Goal: Task Accomplishment & Management: Use online tool/utility

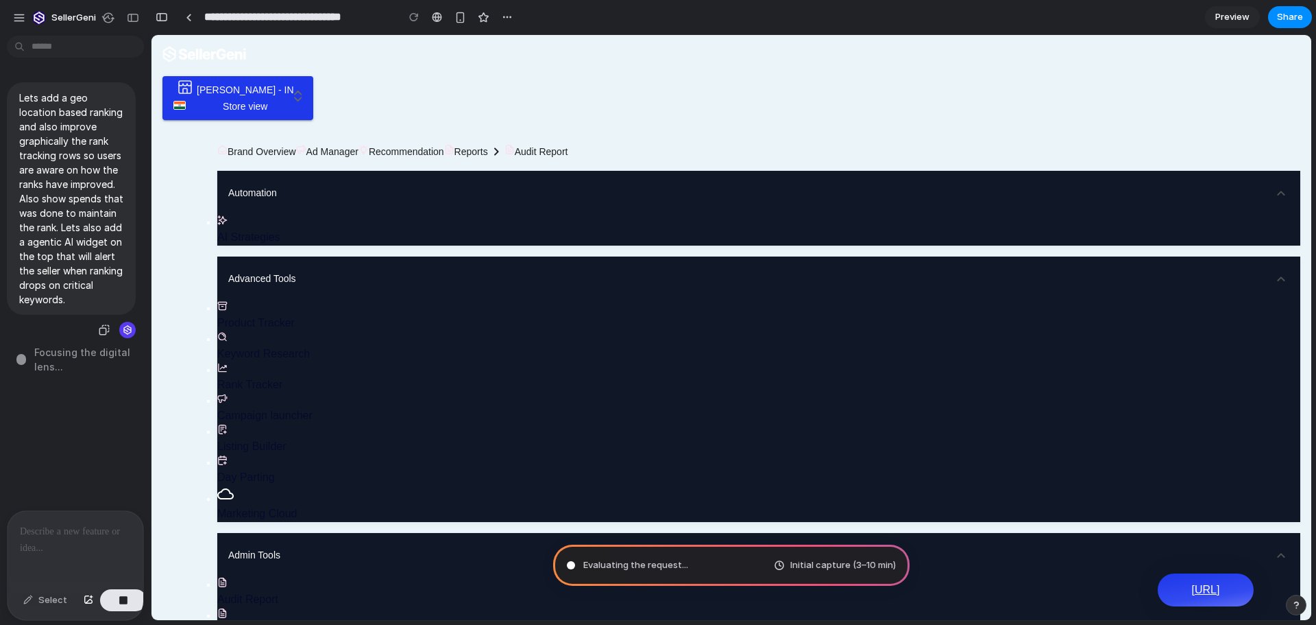
type input "**********"
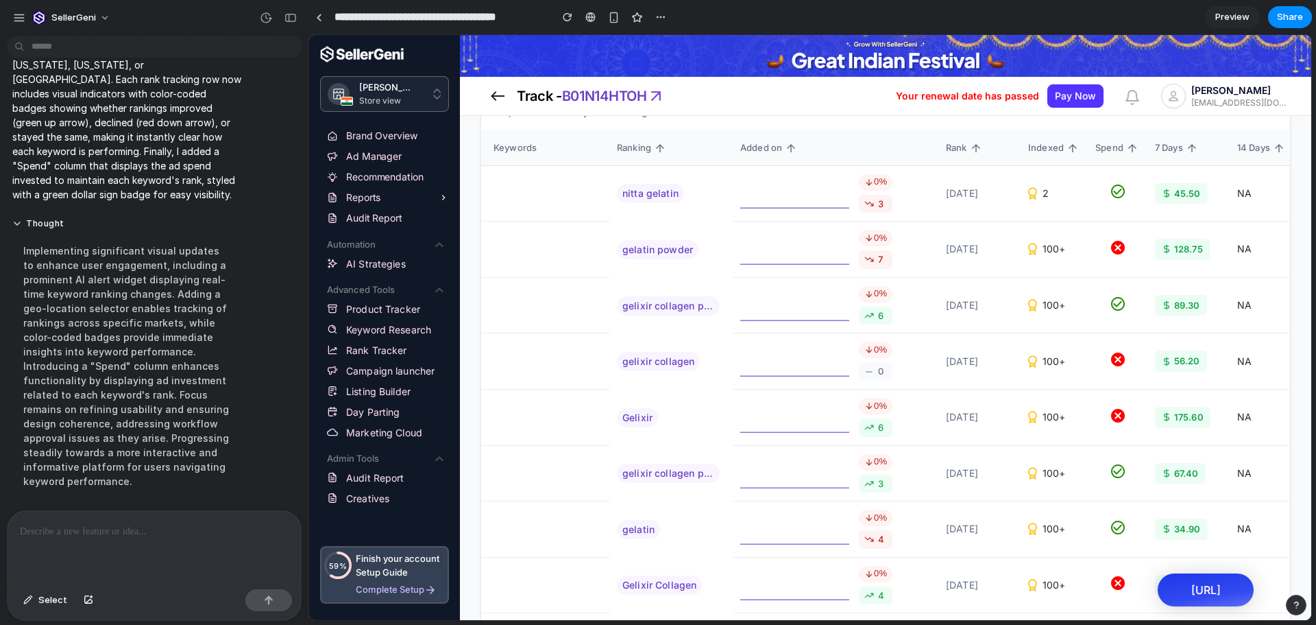
scroll to position [460, 0]
click at [1174, 197] on span "45.50" at bounding box center [1187, 194] width 27 height 13
click at [1146, 239] on td at bounding box center [1119, 250] width 60 height 56
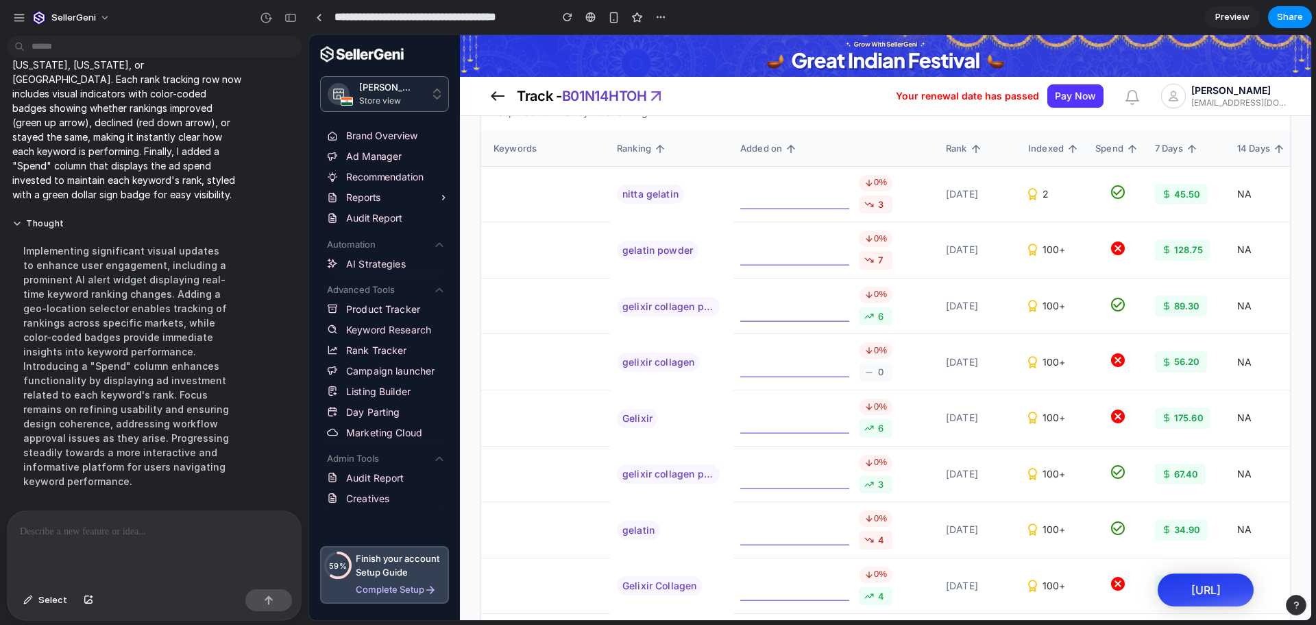
scroll to position [403, 0]
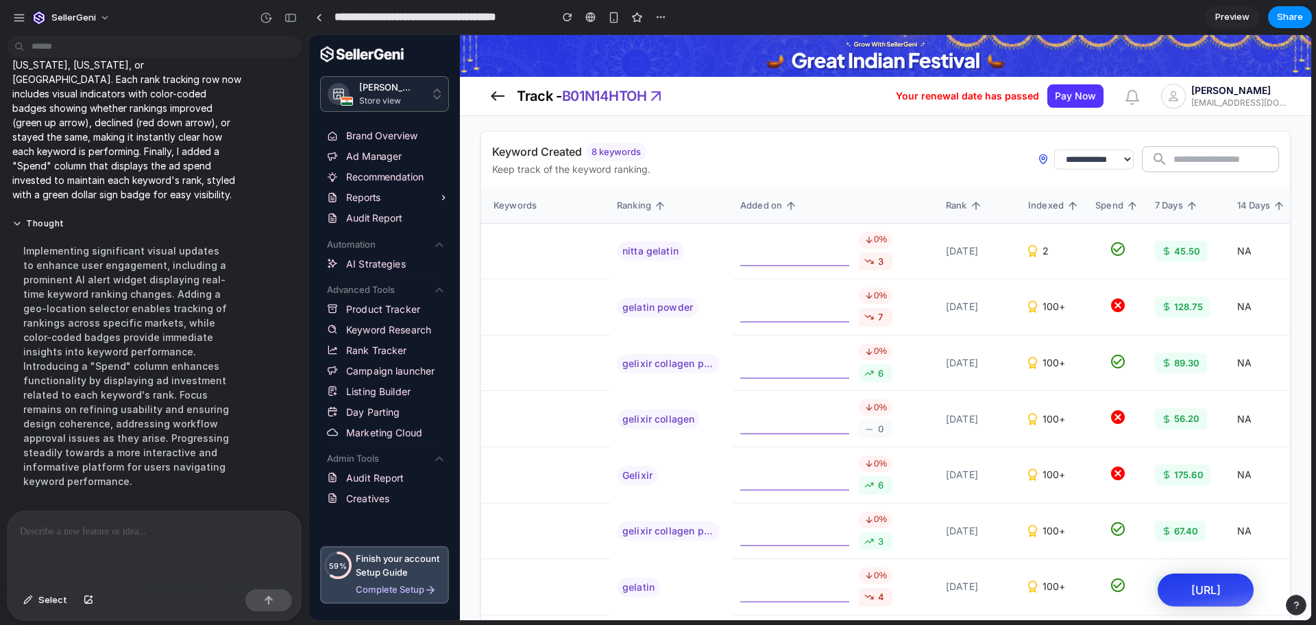
click at [1187, 258] on div "45.50" at bounding box center [1181, 251] width 53 height 21
click at [1054, 319] on td "100+" at bounding box center [1055, 307] width 67 height 56
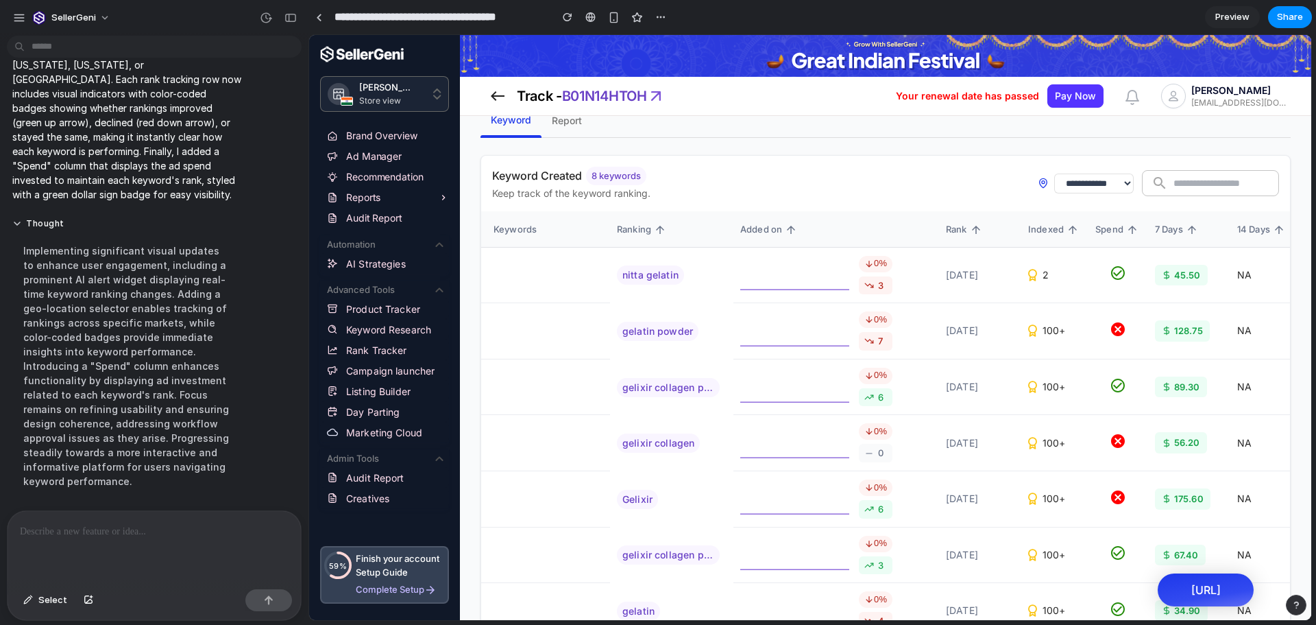
scroll to position [0, 0]
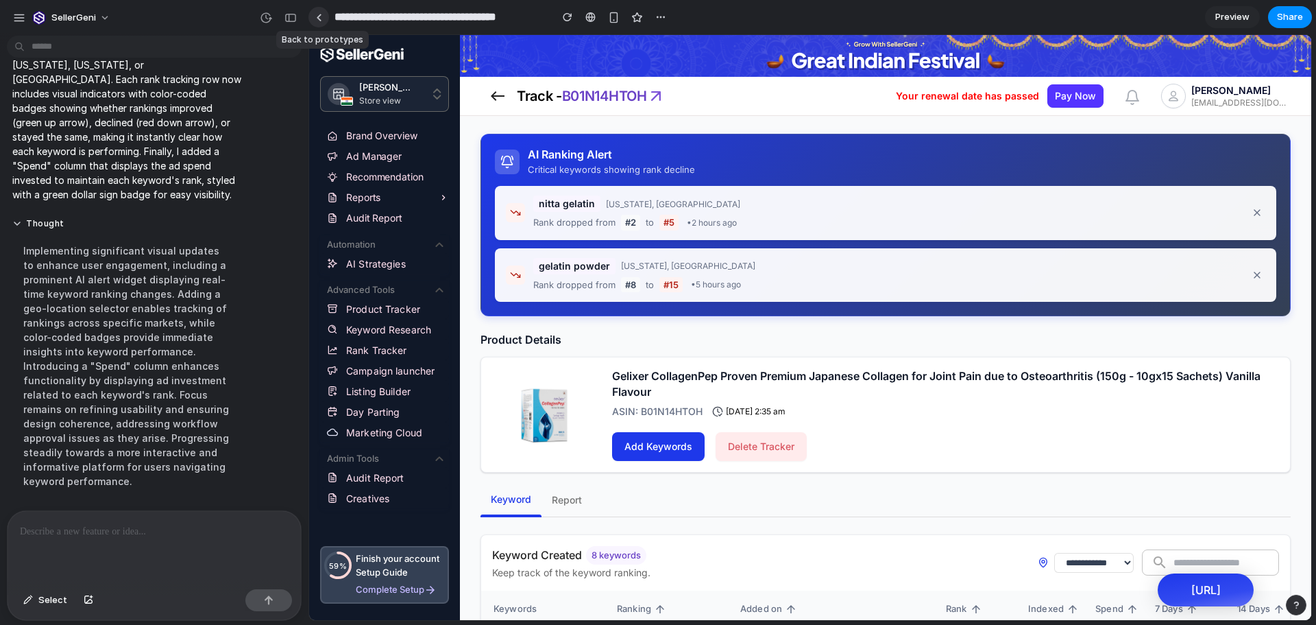
click at [321, 25] on link at bounding box center [319, 17] width 21 height 21
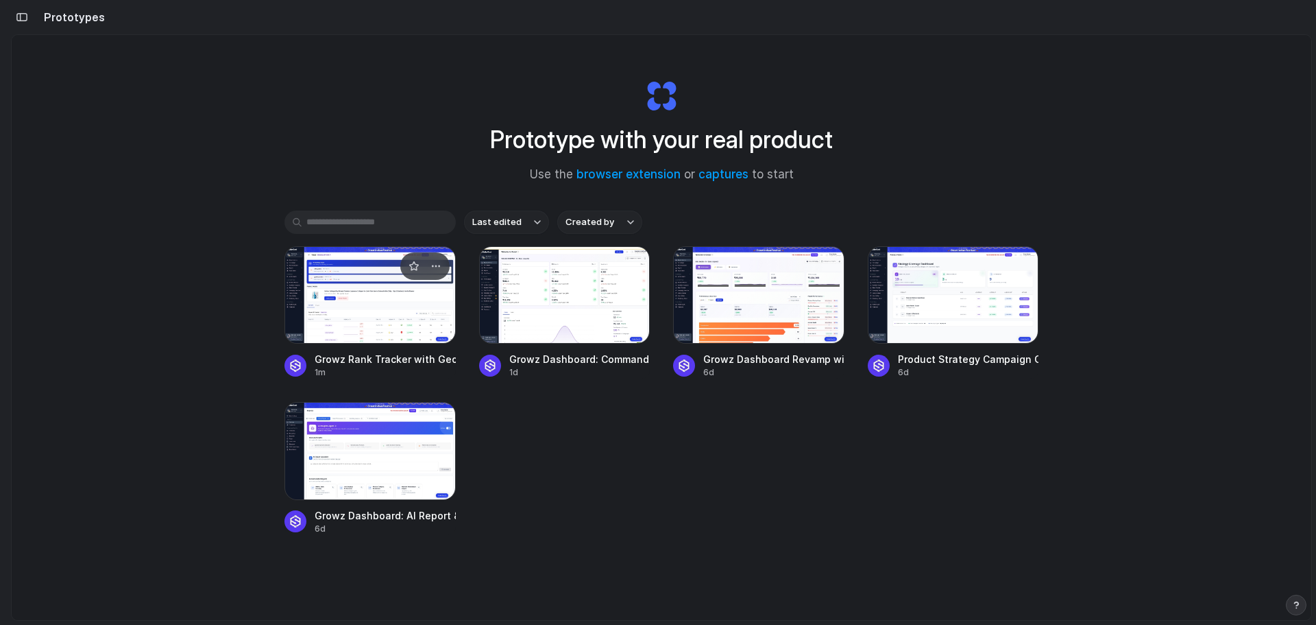
click at [391, 306] on div at bounding box center [370, 294] width 171 height 97
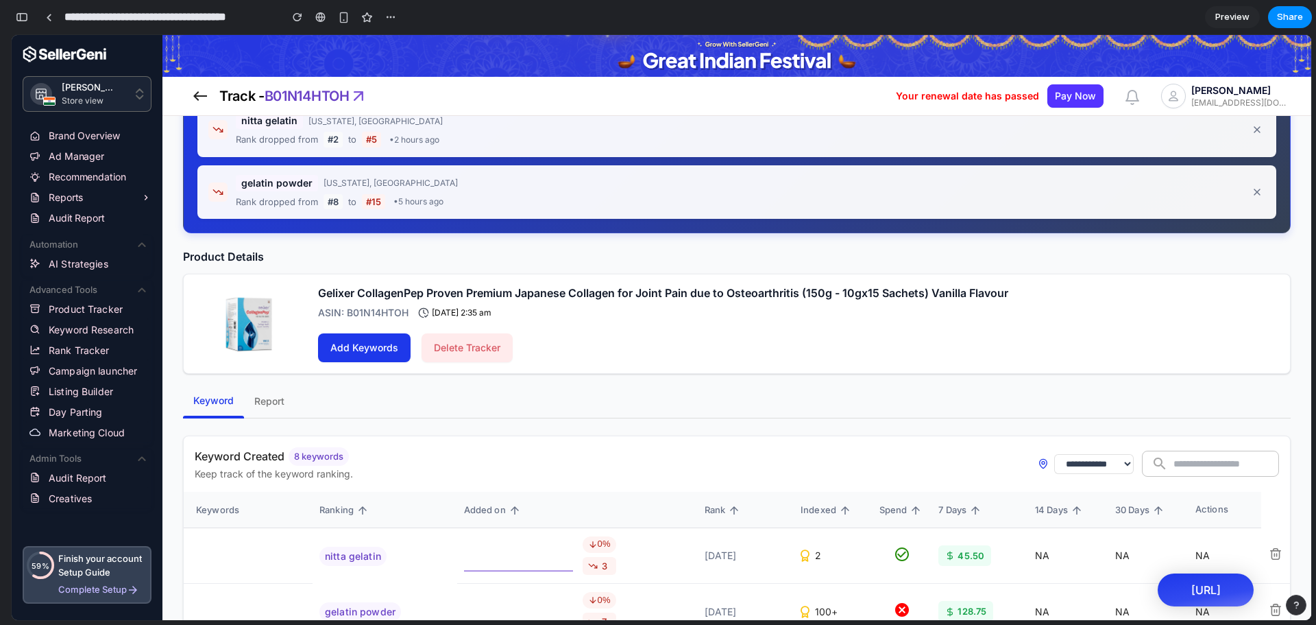
scroll to position [82, 0]
click at [1054, 472] on select "**********" at bounding box center [1094, 465] width 80 height 20
click at [1054, 455] on select "**********" at bounding box center [1094, 465] width 80 height 20
click at [1054, 461] on select "**********" at bounding box center [1094, 465] width 80 height 20
click at [1054, 455] on select "**********" at bounding box center [1094, 465] width 80 height 20
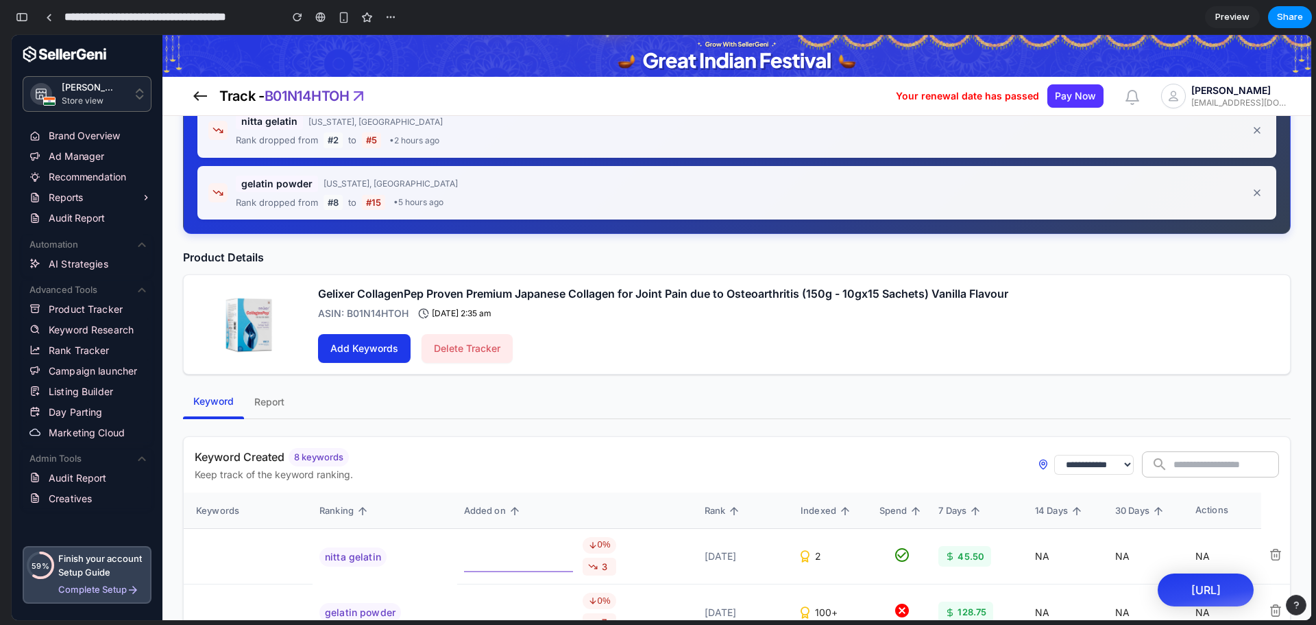
click at [1054, 472] on select "**********" at bounding box center [1094, 465] width 80 height 20
click at [1054, 455] on select "**********" at bounding box center [1094, 465] width 80 height 20
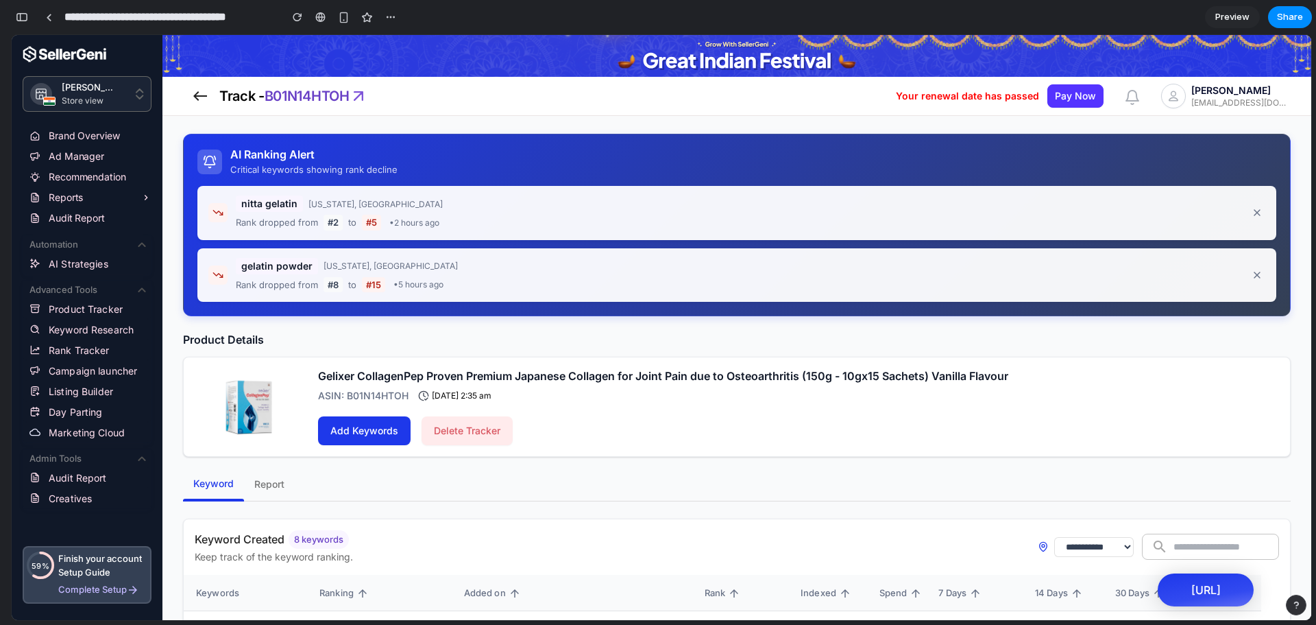
click at [210, 160] on icon at bounding box center [210, 162] width 14 height 14
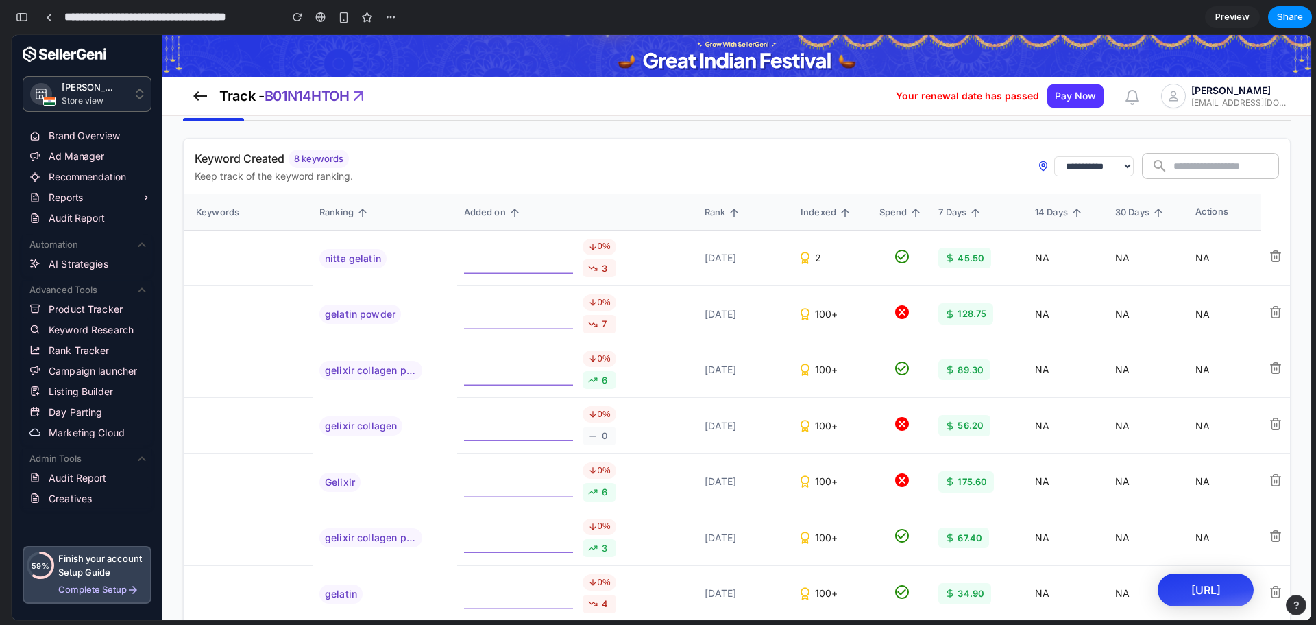
scroll to position [518, 0]
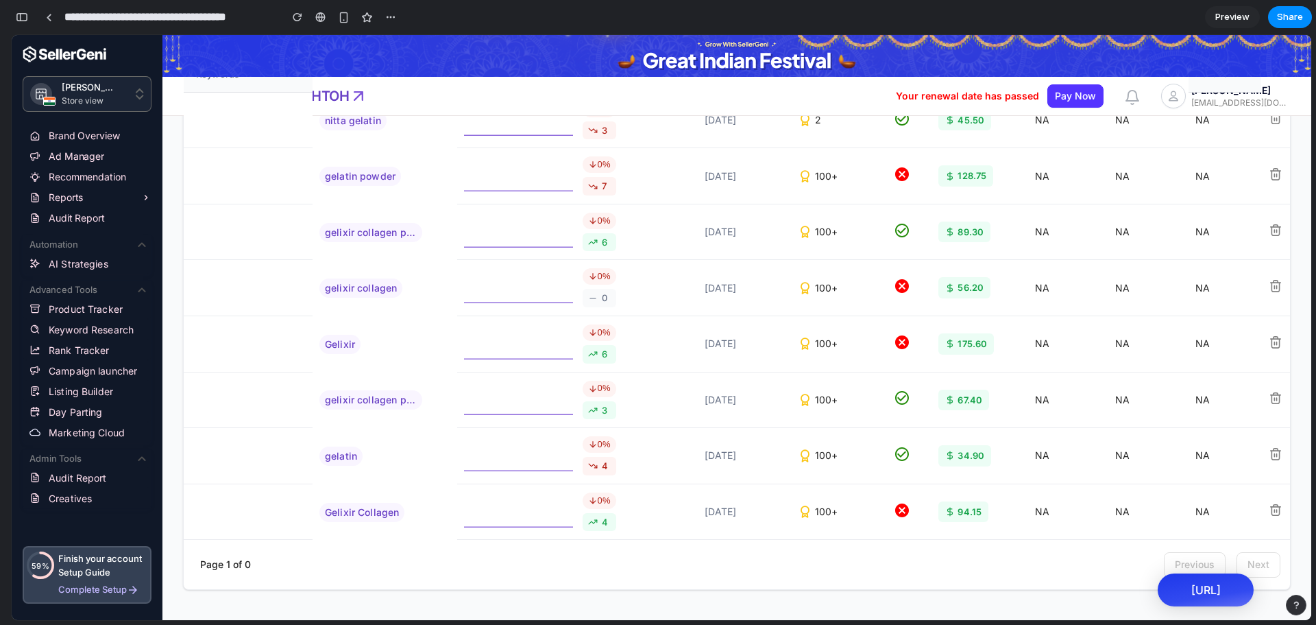
click at [939, 506] on div "94.15" at bounding box center [964, 511] width 50 height 21
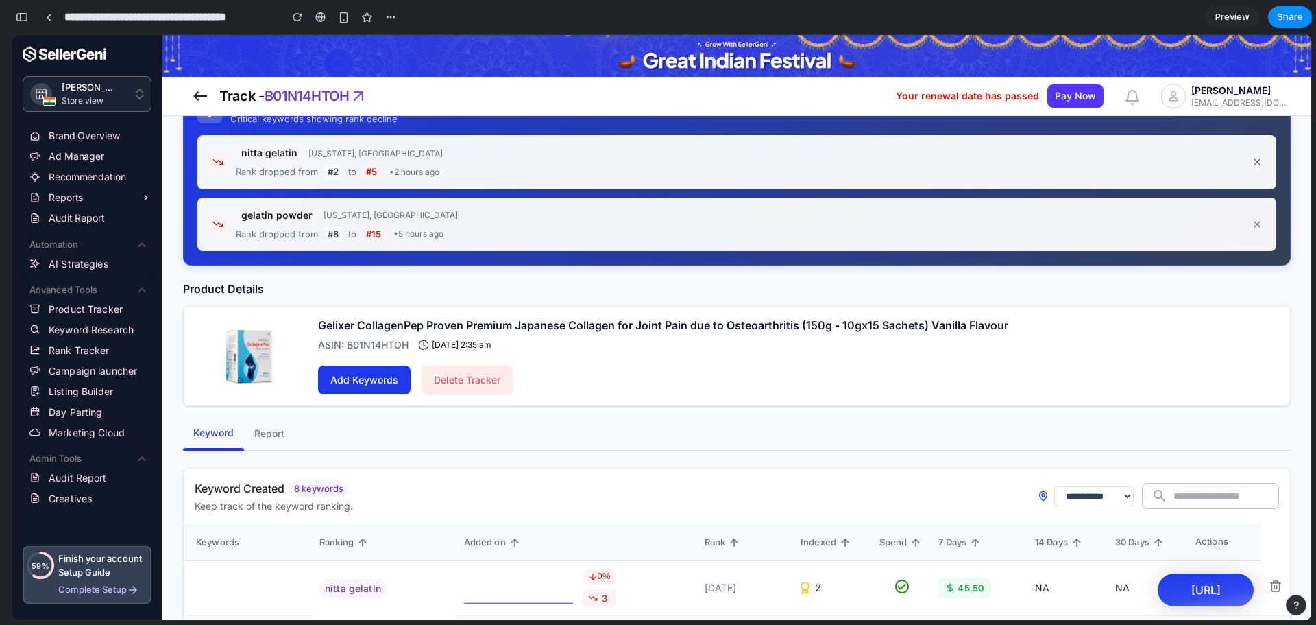
scroll to position [0, 0]
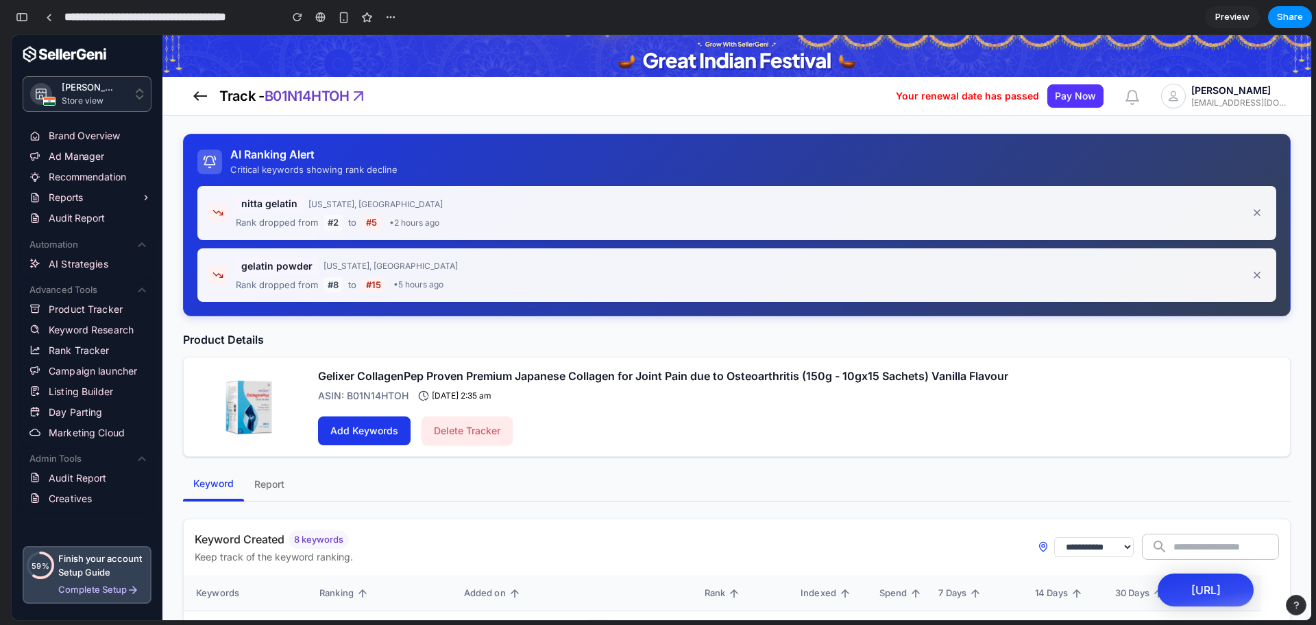
click at [385, 265] on div "gelatin powder [US_STATE], [GEOGRAPHIC_DATA]" at bounding box center [742, 266] width 1013 height 16
drag, startPoint x: 385, startPoint y: 265, endPoint x: 443, endPoint y: 309, distance: 73.0
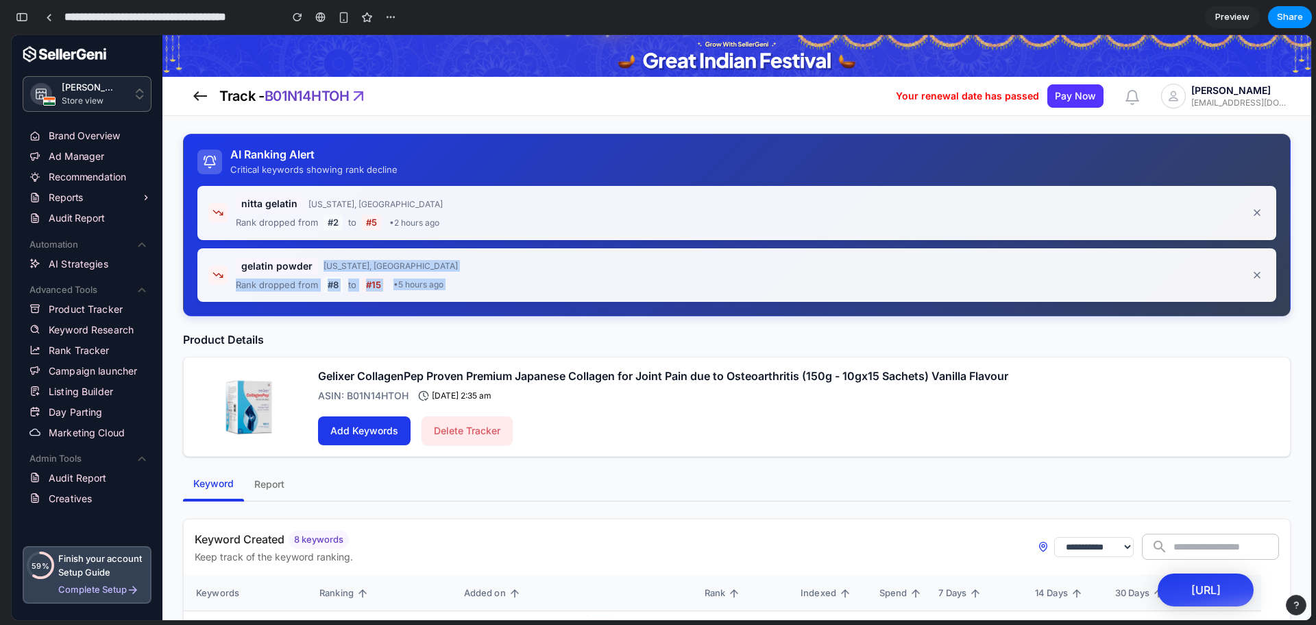
click at [443, 309] on div "AI Ranking Alert Critical keywords showing rank decline nitta gelatin [US_STATE…" at bounding box center [737, 225] width 1108 height 182
click at [488, 279] on div "Rank dropped from # 8 to # 15 • 5 hours ago" at bounding box center [742, 285] width 1013 height 16
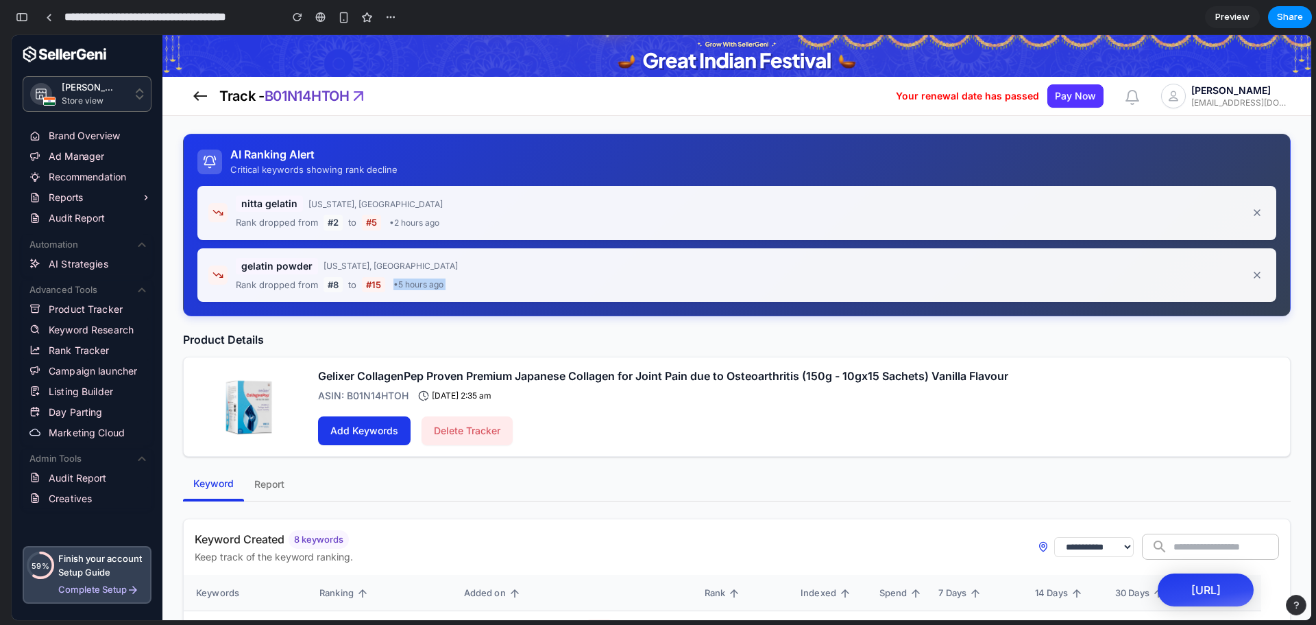
click at [488, 279] on div "Rank dropped from # 8 to # 15 • 5 hours ago" at bounding box center [742, 285] width 1013 height 16
click at [607, 330] on div "**********" at bounding box center [736, 624] width 1149 height 980
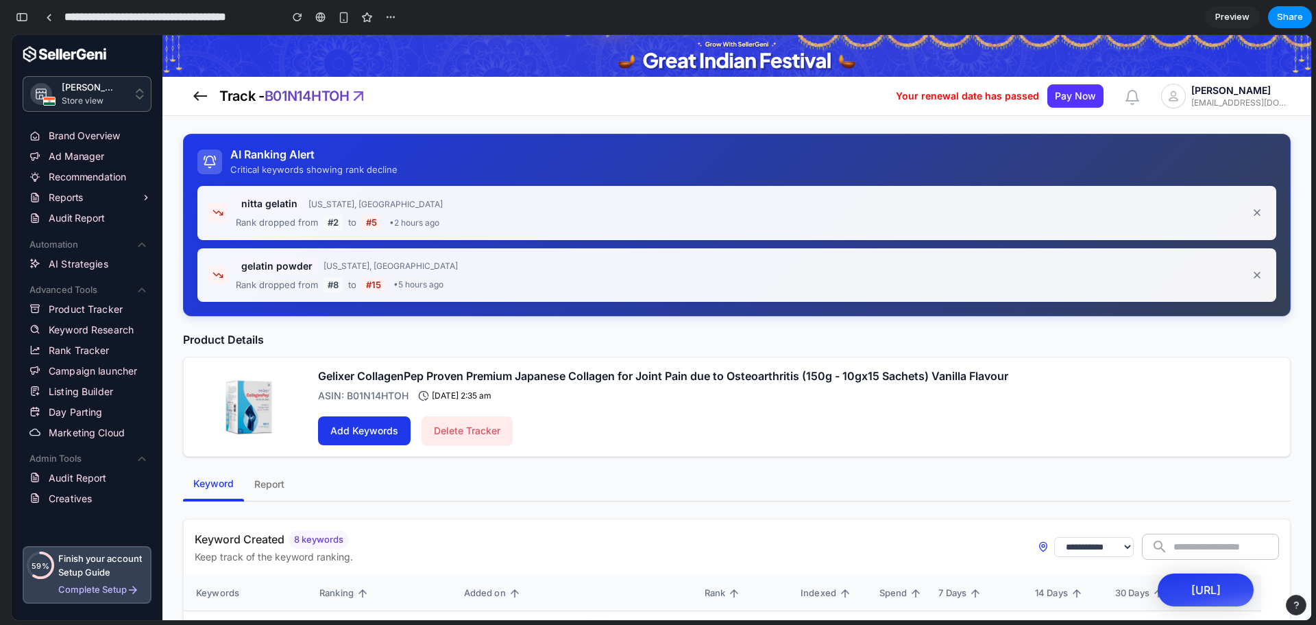
click at [350, 99] on span "B01N14HTOH" at bounding box center [307, 96] width 85 height 16
click at [445, 142] on div "AI Ranking Alert Critical keywords showing rank decline nitta gelatin [US_STATE…" at bounding box center [737, 225] width 1108 height 182
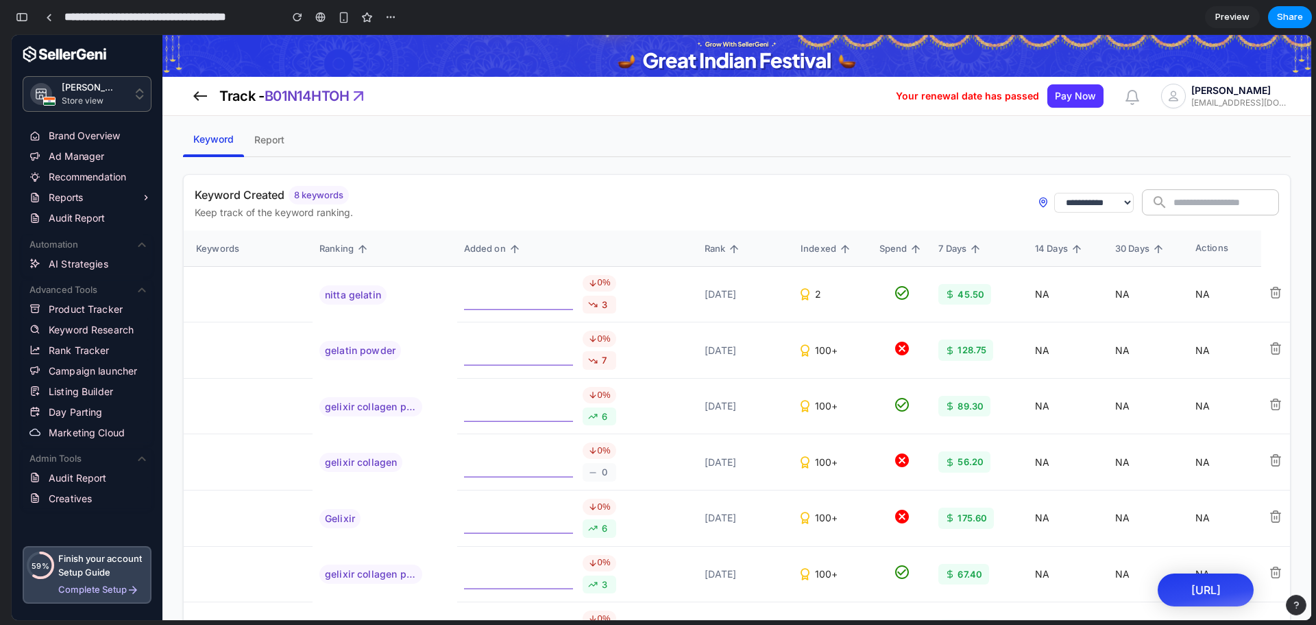
scroll to position [343, 0]
click at [808, 330] on td "100+" at bounding box center [833, 352] width 79 height 56
drag, startPoint x: 808, startPoint y: 330, endPoint x: 699, endPoint y: 281, distance: 120.0
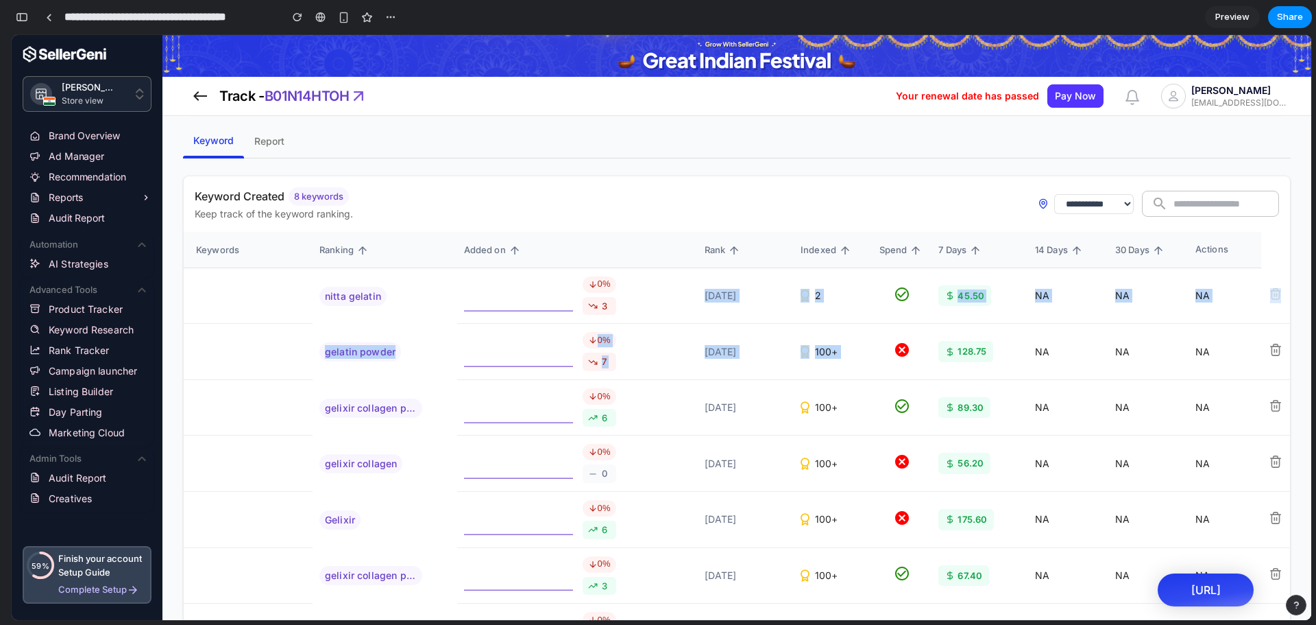
click at [699, 281] on tbody "nitta gelatin 0% 3 [DATE] 2 45.50 NA NA NA gelatin powder 0% 7 [DATE] 100+ 128.…" at bounding box center [737, 492] width 1107 height 448
click at [699, 281] on td "[DATE]" at bounding box center [746, 296] width 96 height 56
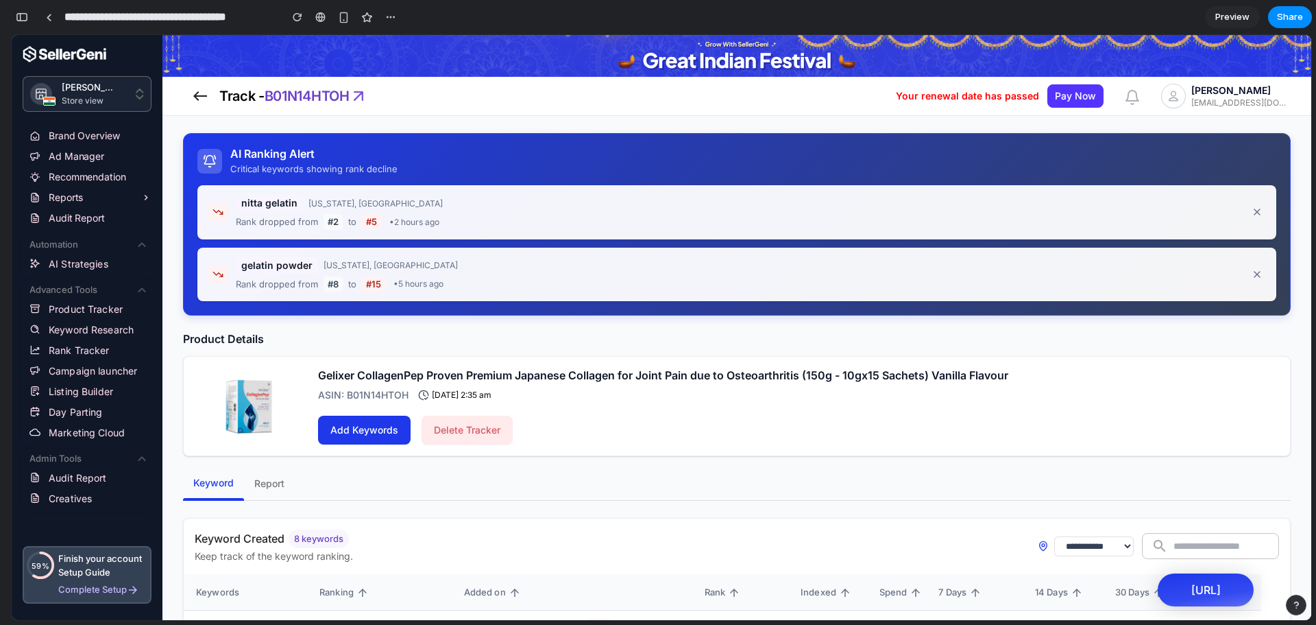
scroll to position [0, 0]
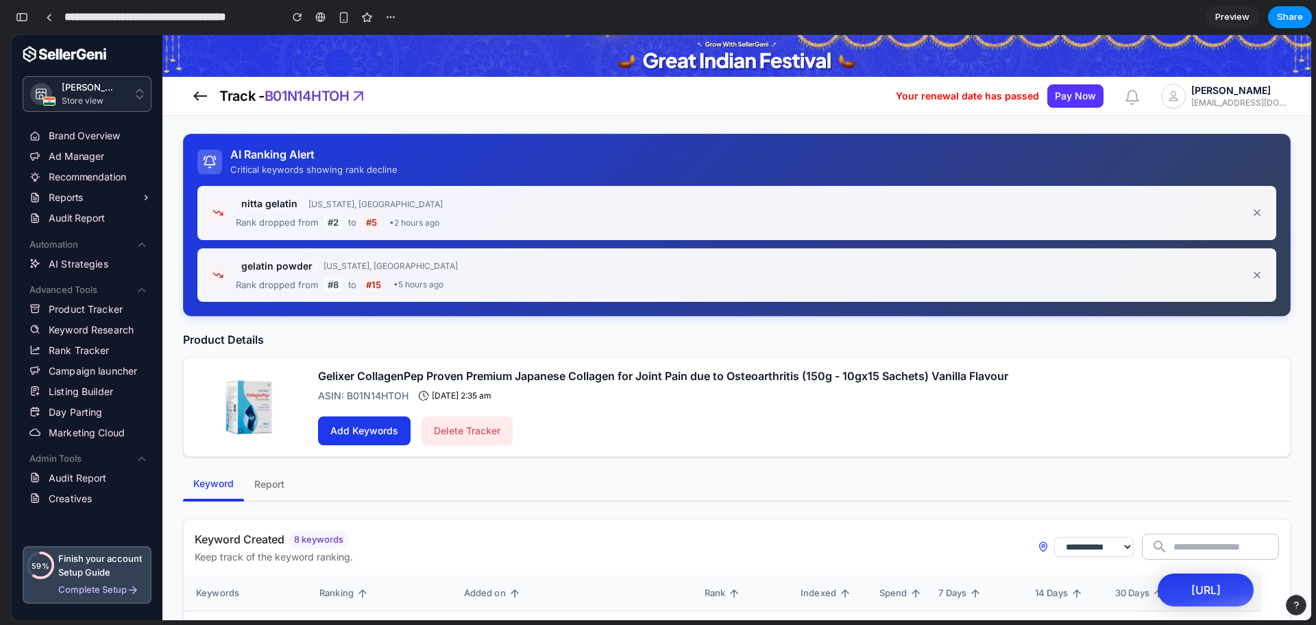
click at [1054, 548] on select "**********" at bounding box center [1094, 547] width 80 height 20
select select "*****"
click at [1054, 537] on select "**********" at bounding box center [1094, 547] width 80 height 20
click at [845, 551] on div "**********" at bounding box center [737, 547] width 1085 height 34
click at [782, 189] on div "nitta gelatin [US_STATE], [GEOGRAPHIC_DATA] Rank dropped from # 2 to # 5 • 2 ho…" at bounding box center [736, 213] width 1079 height 54
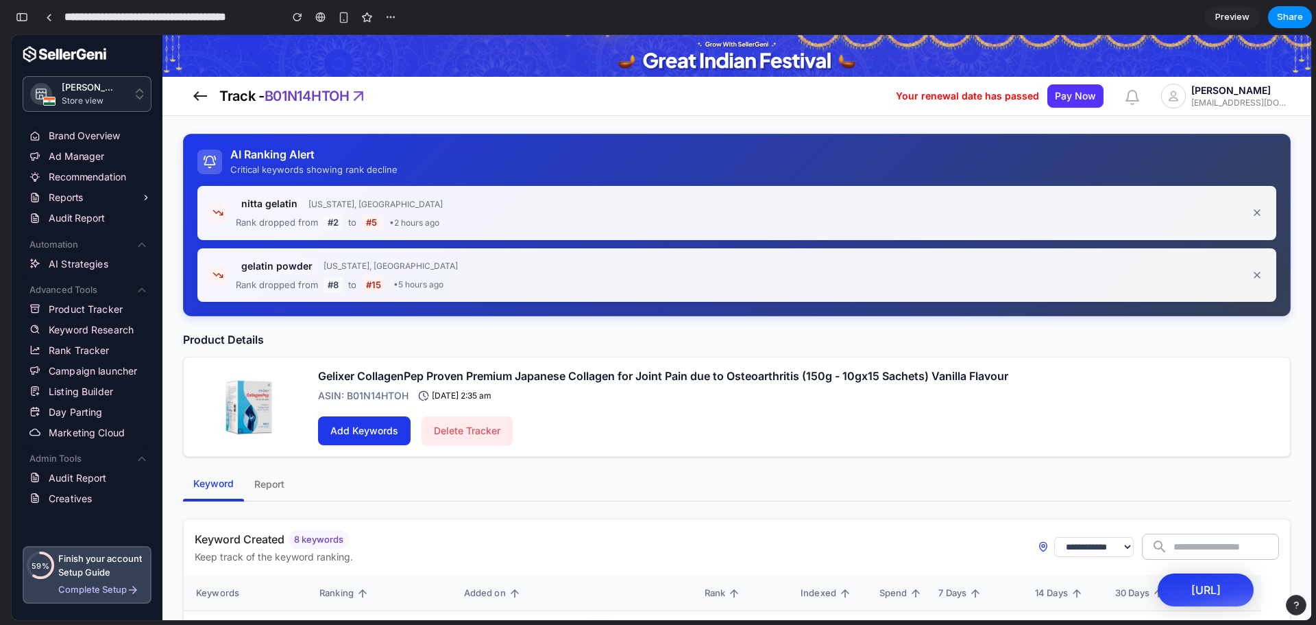
click at [721, 427] on div "Add Keywords Delete Tracker" at bounding box center [663, 430] width 690 height 29
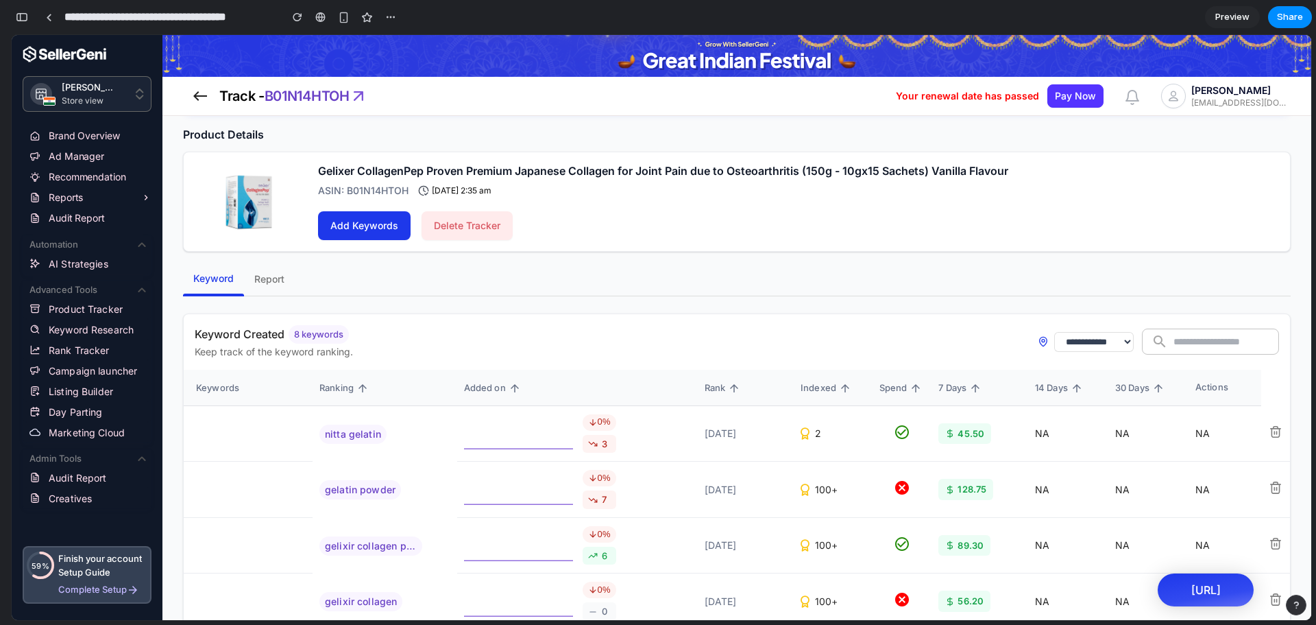
scroll to position [101, 0]
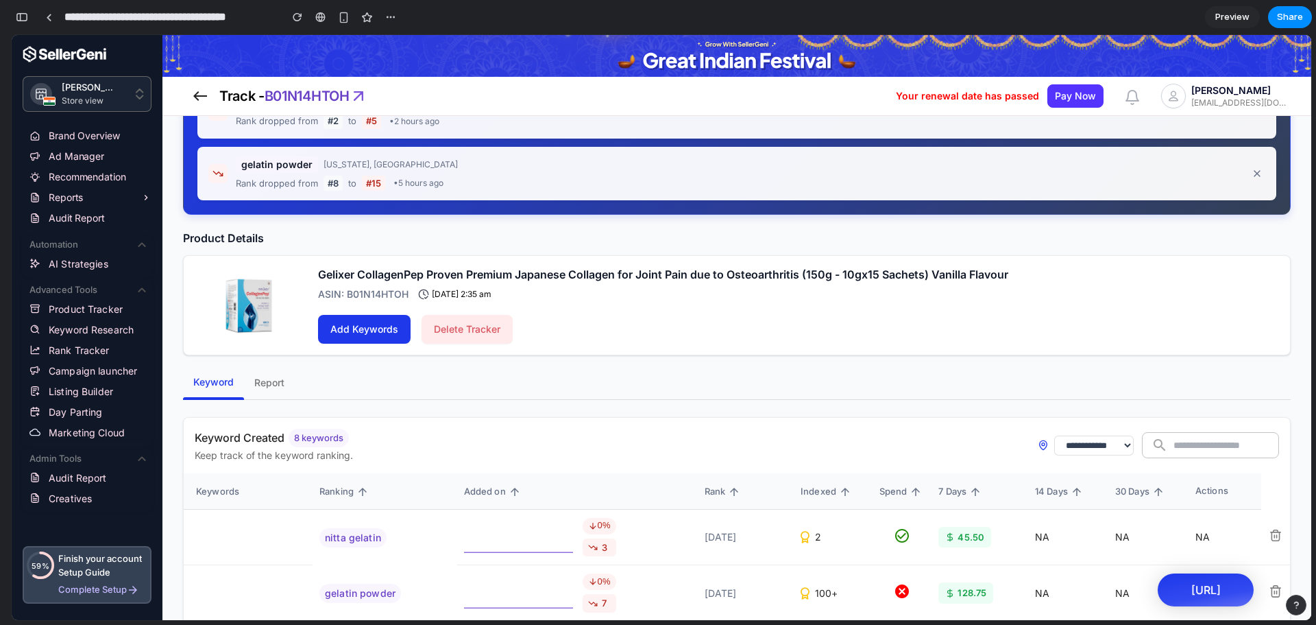
click at [259, 383] on span "Report" at bounding box center [269, 382] width 30 height 17
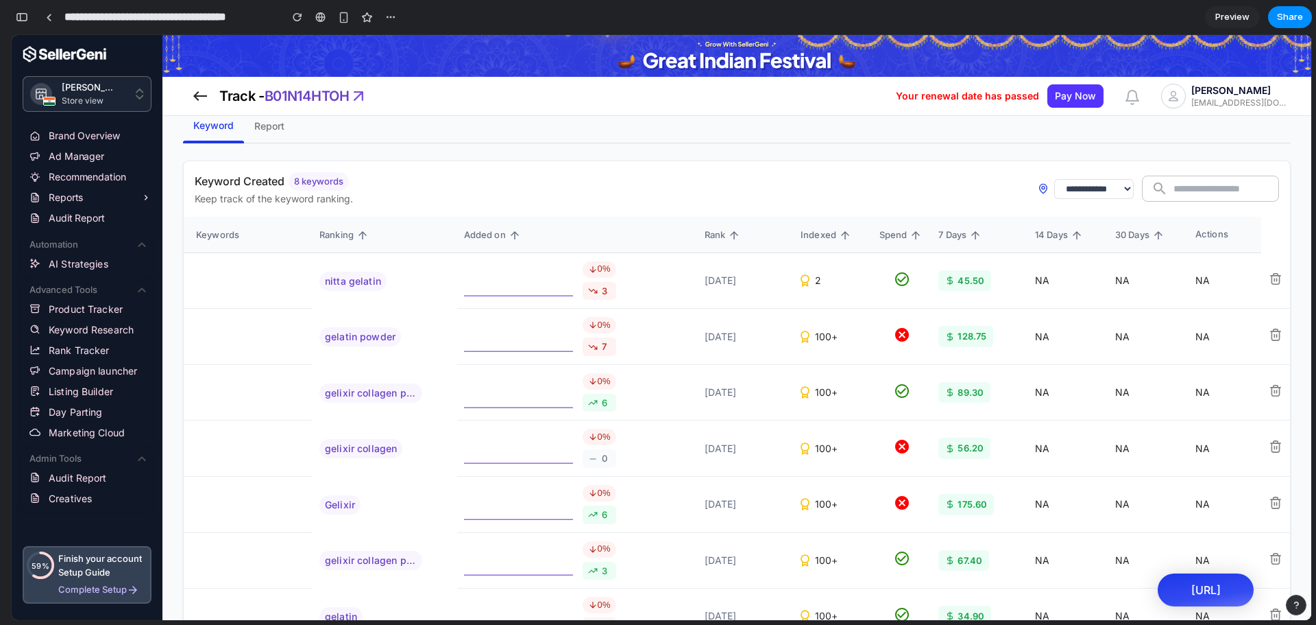
scroll to position [518, 0]
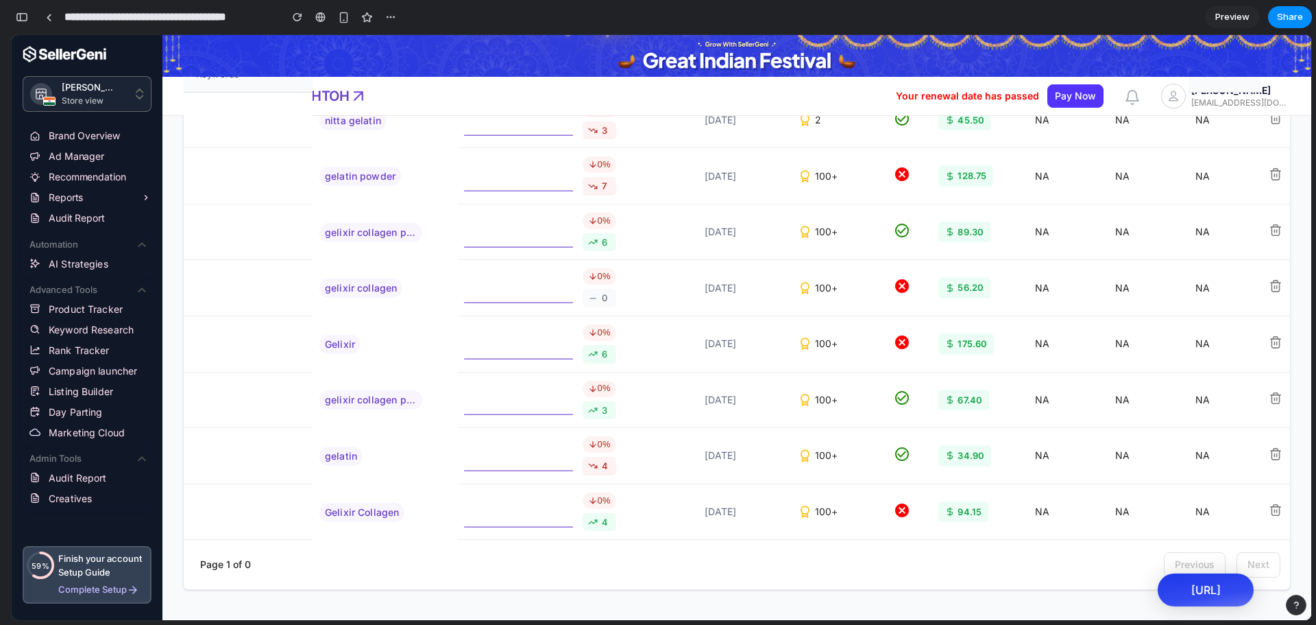
click at [333, 343] on div "Gelixir" at bounding box center [340, 344] width 41 height 19
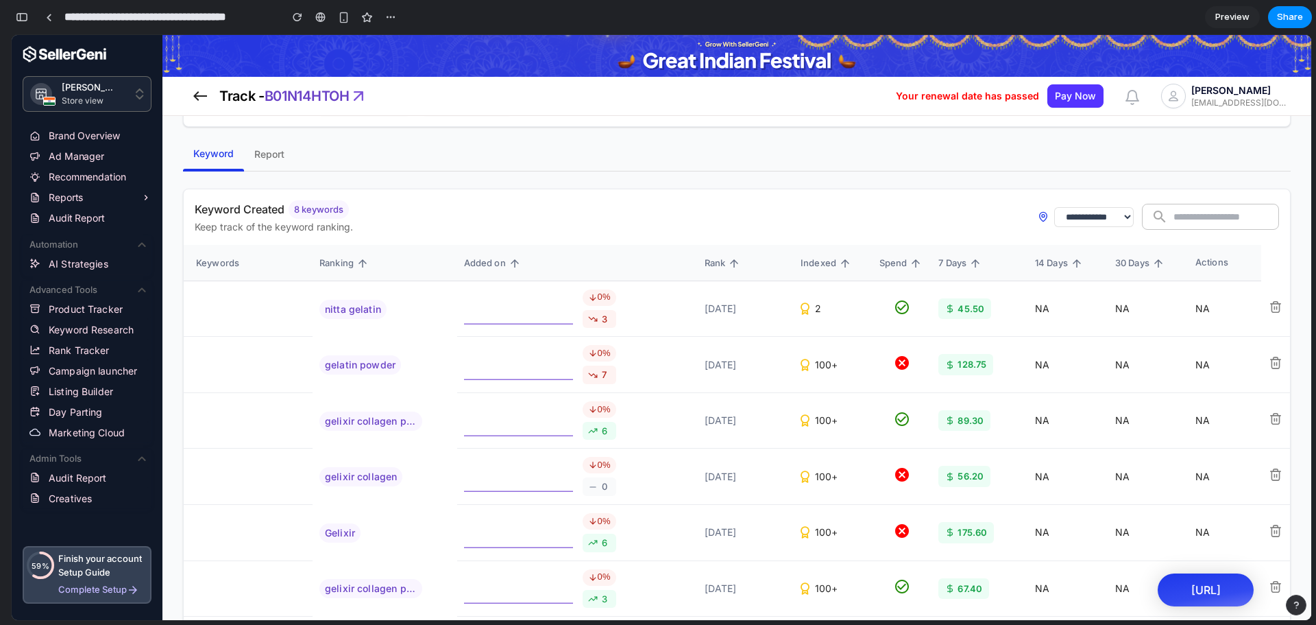
click at [248, 297] on td at bounding box center [248, 309] width 129 height 56
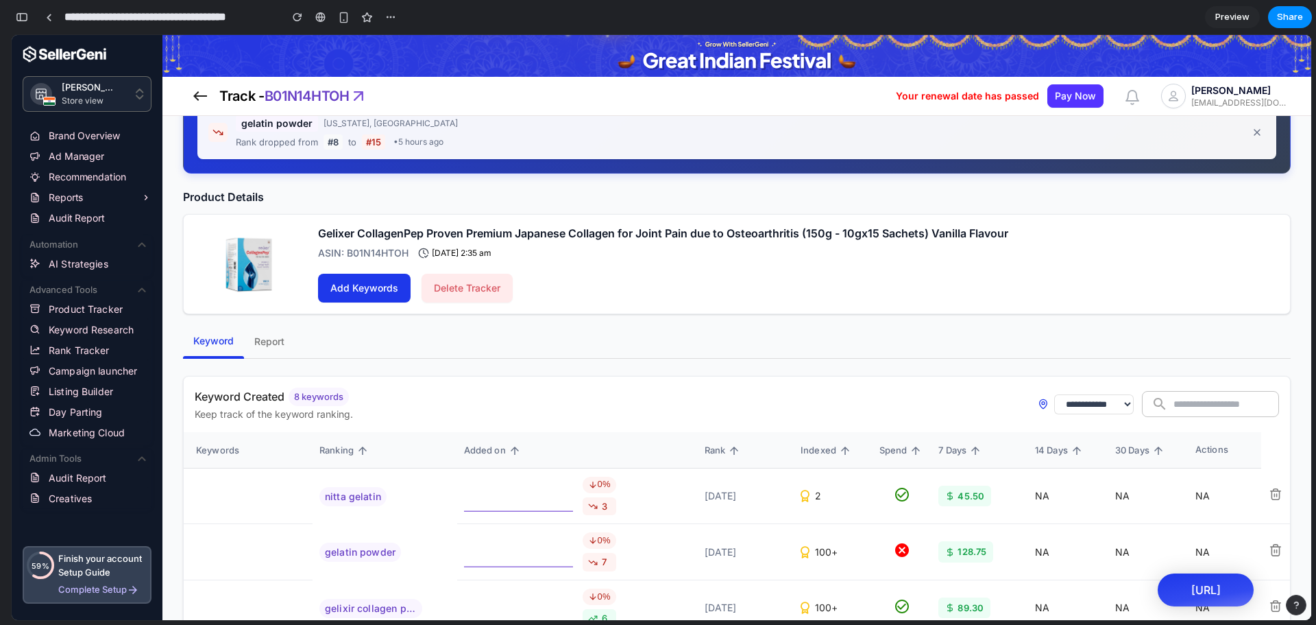
scroll to position [142, 0]
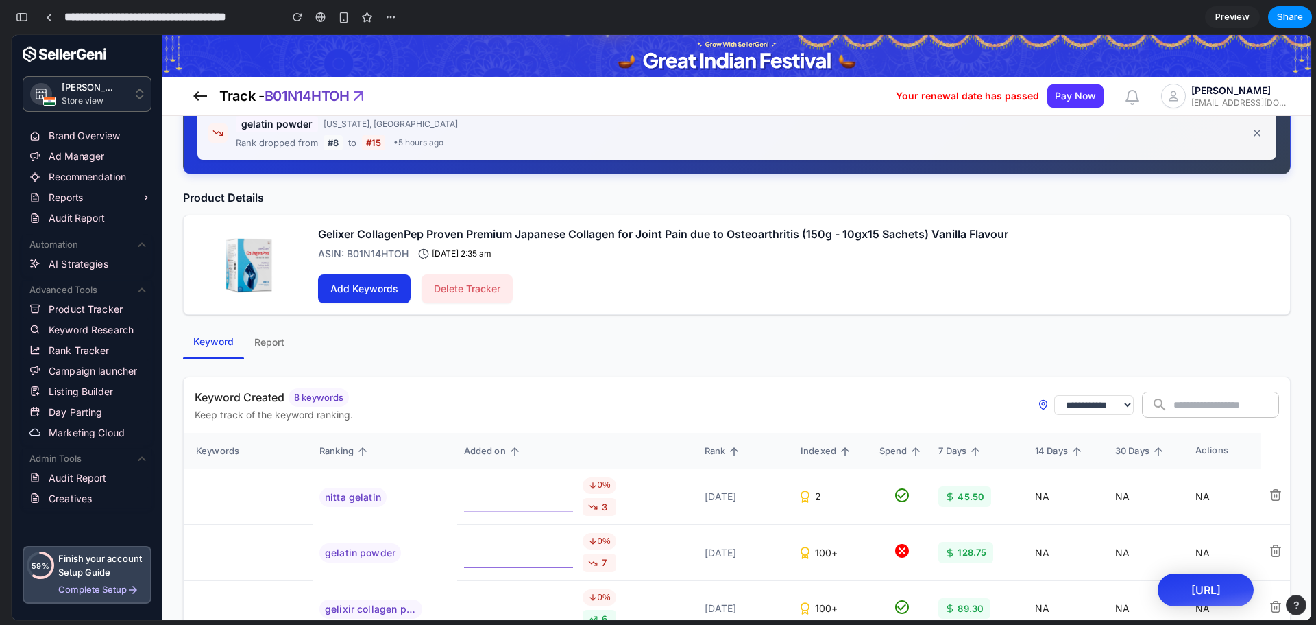
click at [1063, 403] on select "**********" at bounding box center [1094, 405] width 80 height 20
click at [809, 461] on th "Indexed" at bounding box center [833, 451] width 79 height 36
click at [120, 455] on div "Admin Tools" at bounding box center [79, 458] width 101 height 27
click at [147, 456] on icon at bounding box center [142, 458] width 16 height 16
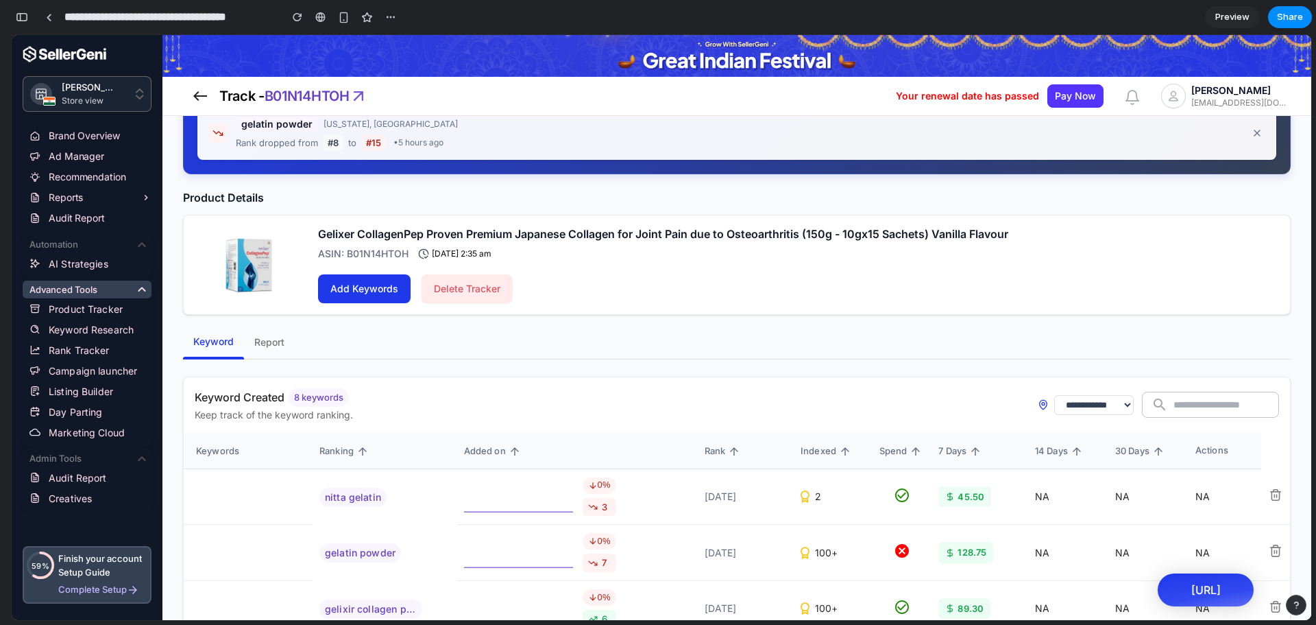
click at [134, 289] on icon at bounding box center [142, 289] width 16 height 16
click at [137, 289] on icon at bounding box center [142, 289] width 16 height 16
click at [350, 283] on span "Add Keywords" at bounding box center [364, 288] width 68 height 17
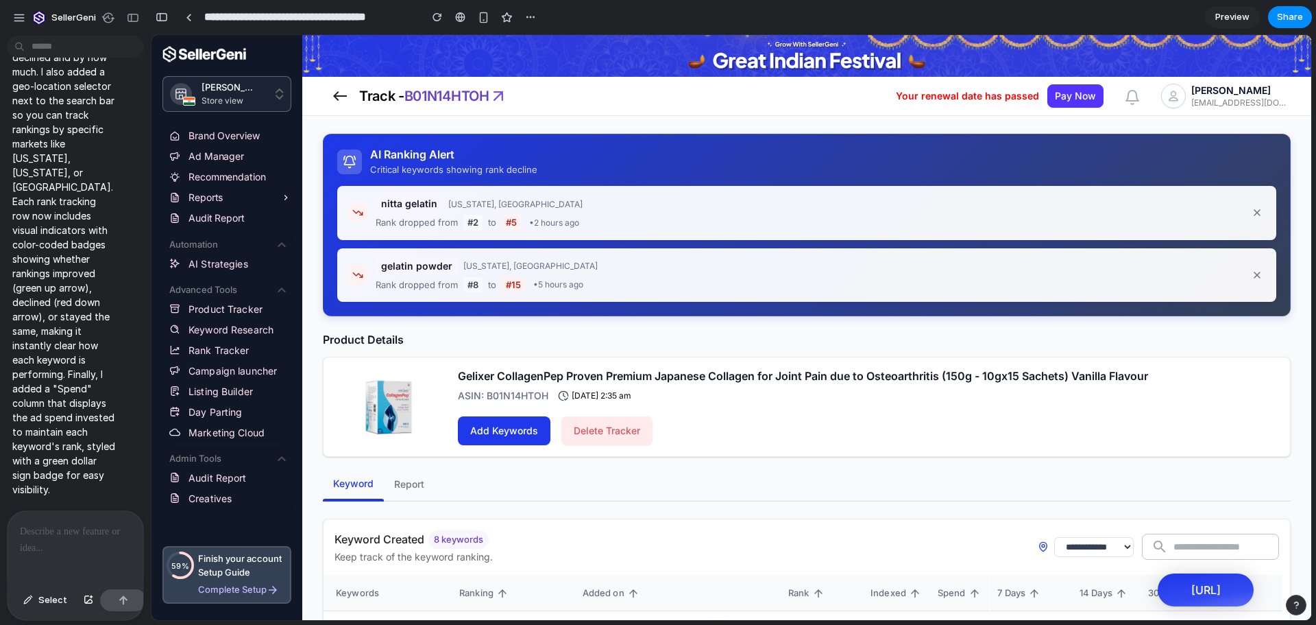
click at [58, 538] on div at bounding box center [76, 547] width 136 height 73
click at [32, 540] on div at bounding box center [76, 547] width 136 height 73
click at [67, 544] on div at bounding box center [76, 547] width 136 height 73
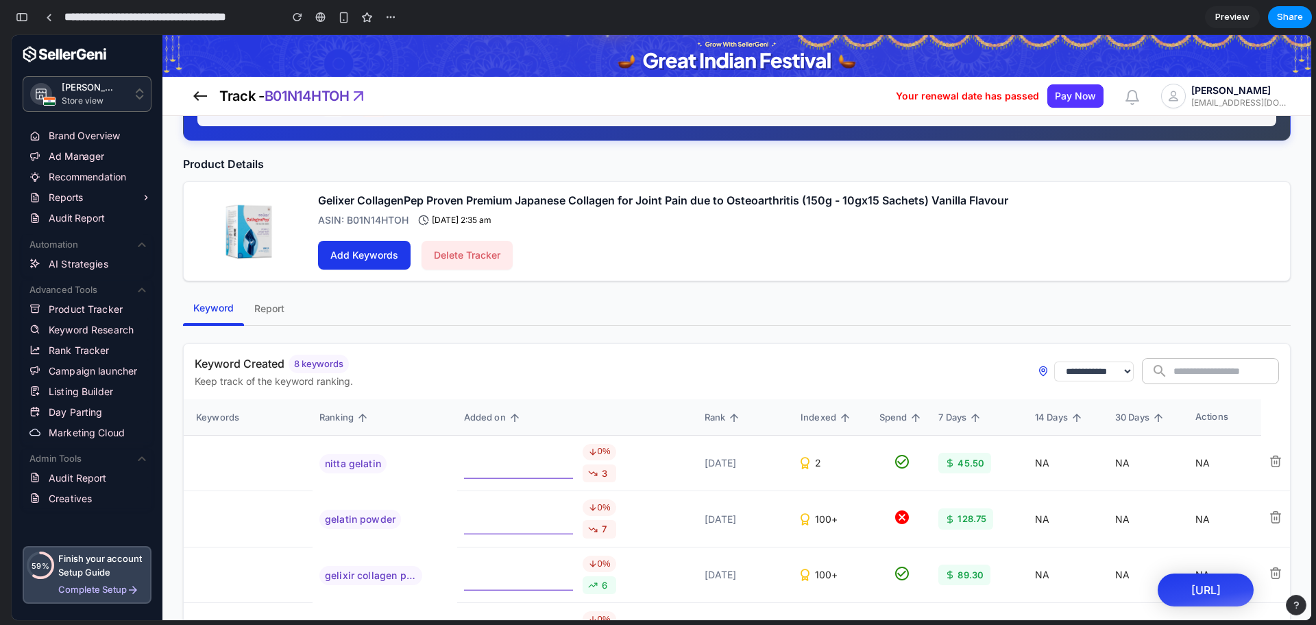
scroll to position [187, 0]
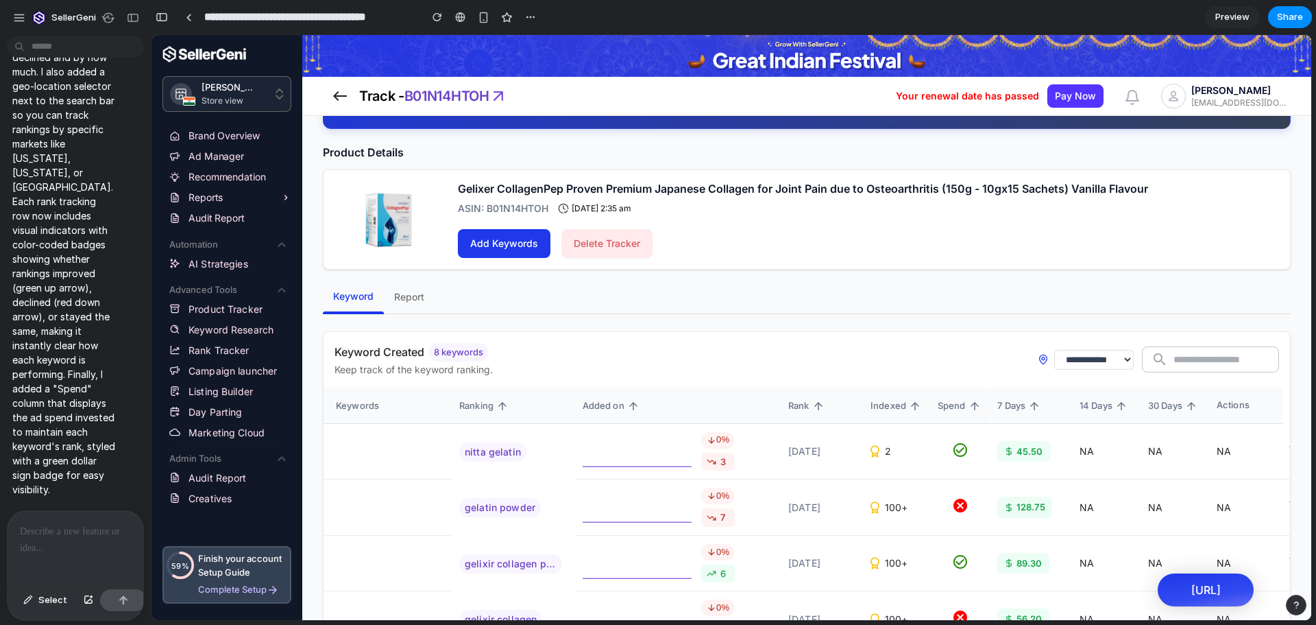
click at [43, 523] on p at bounding box center [75, 531] width 111 height 16
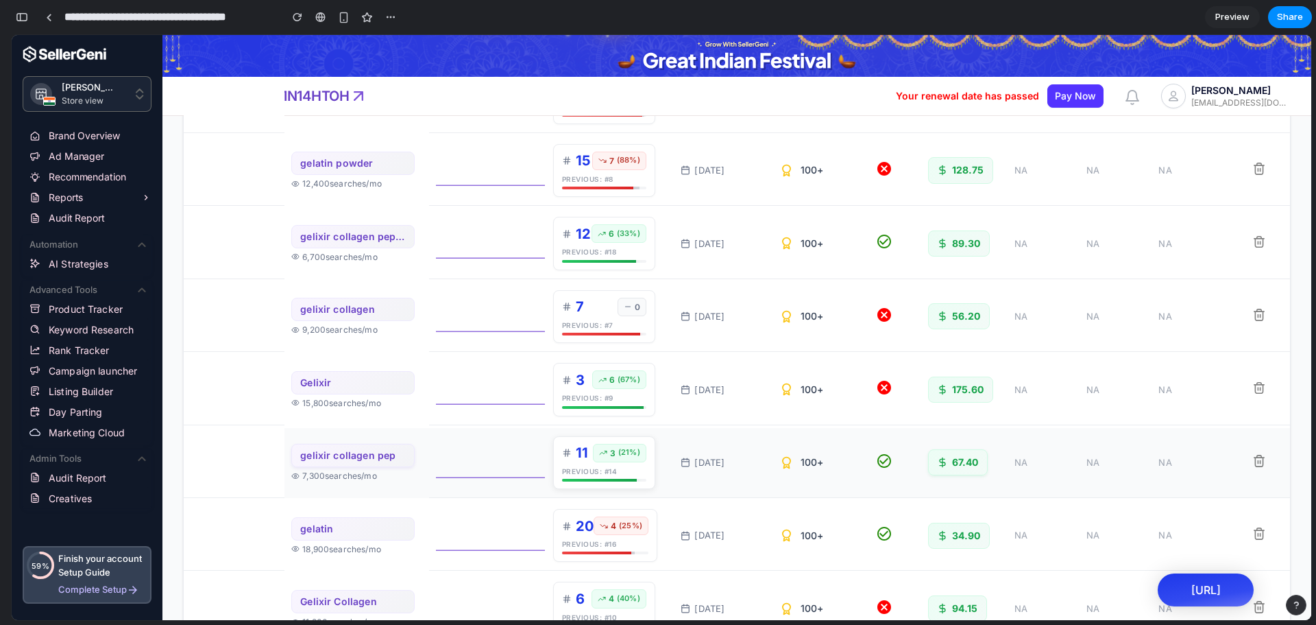
scroll to position [579, 0]
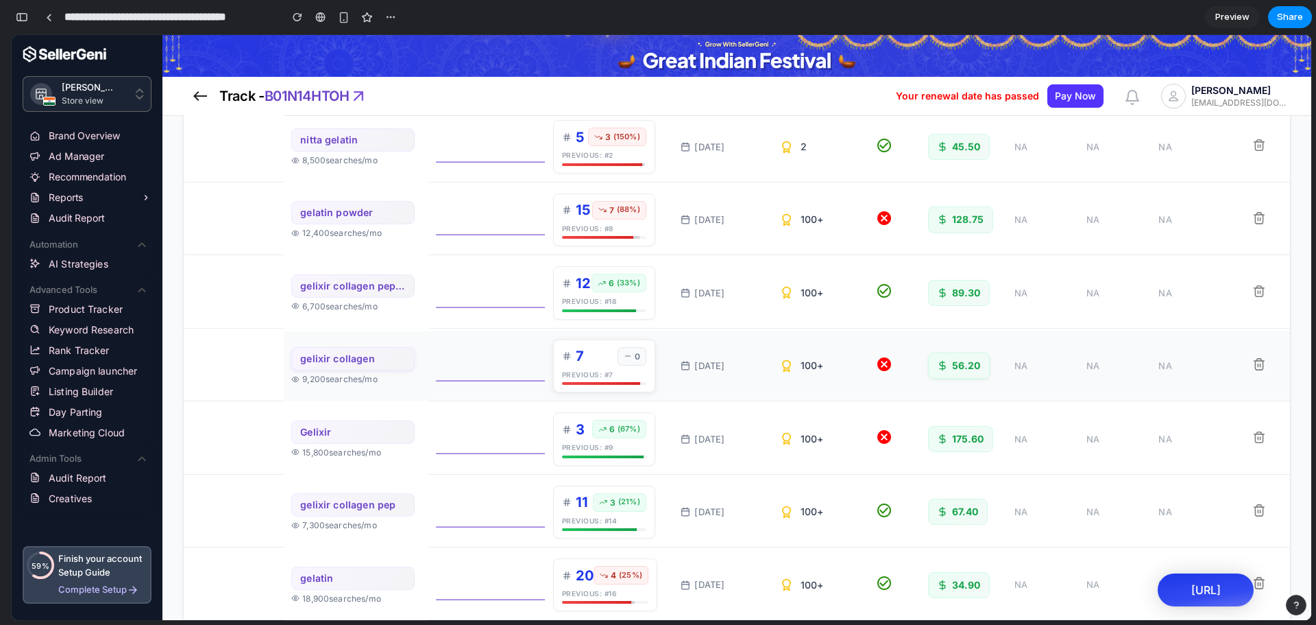
click at [628, 357] on icon at bounding box center [628, 356] width 8 height 8
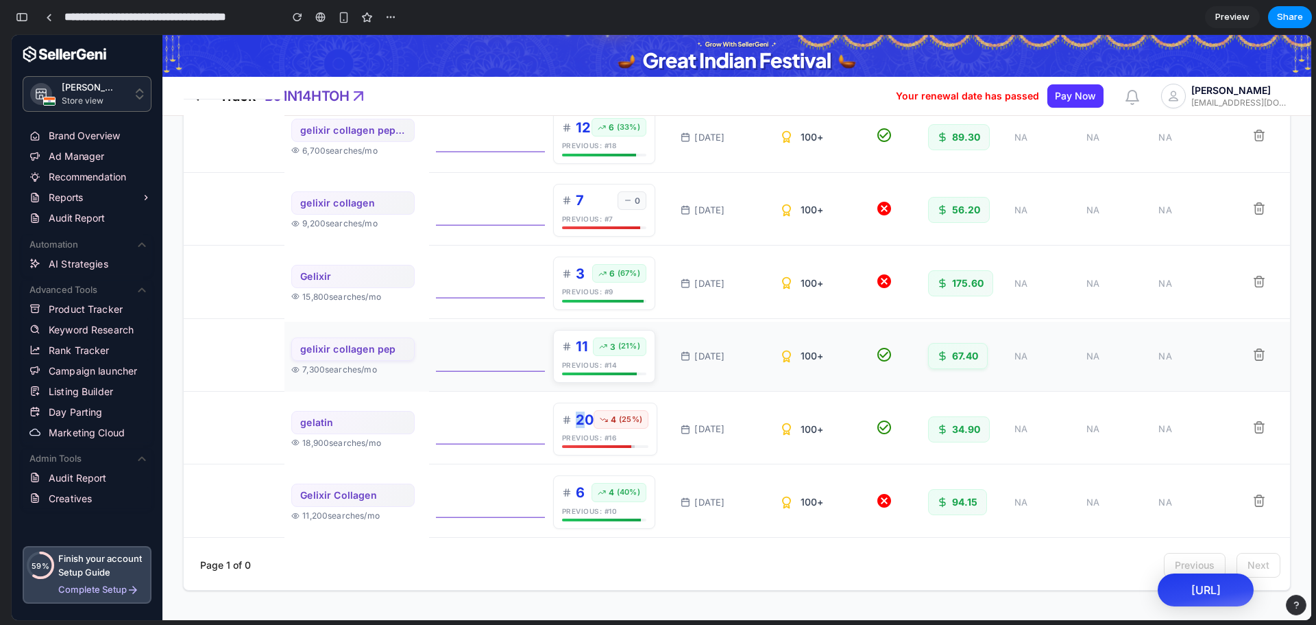
drag, startPoint x: 565, startPoint y: 418, endPoint x: 579, endPoint y: 409, distance: 16.4
click at [579, 409] on div "20 4 ( 25 %) Previous: # 16" at bounding box center [605, 428] width 104 height 53
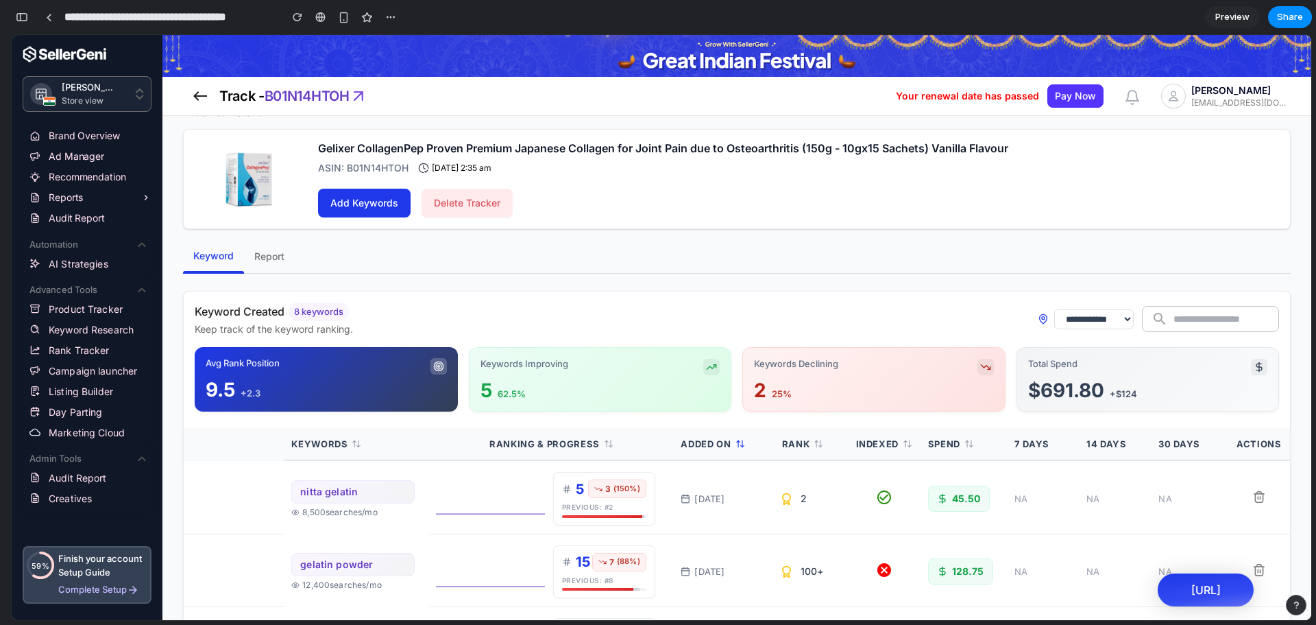
scroll to position [252, 0]
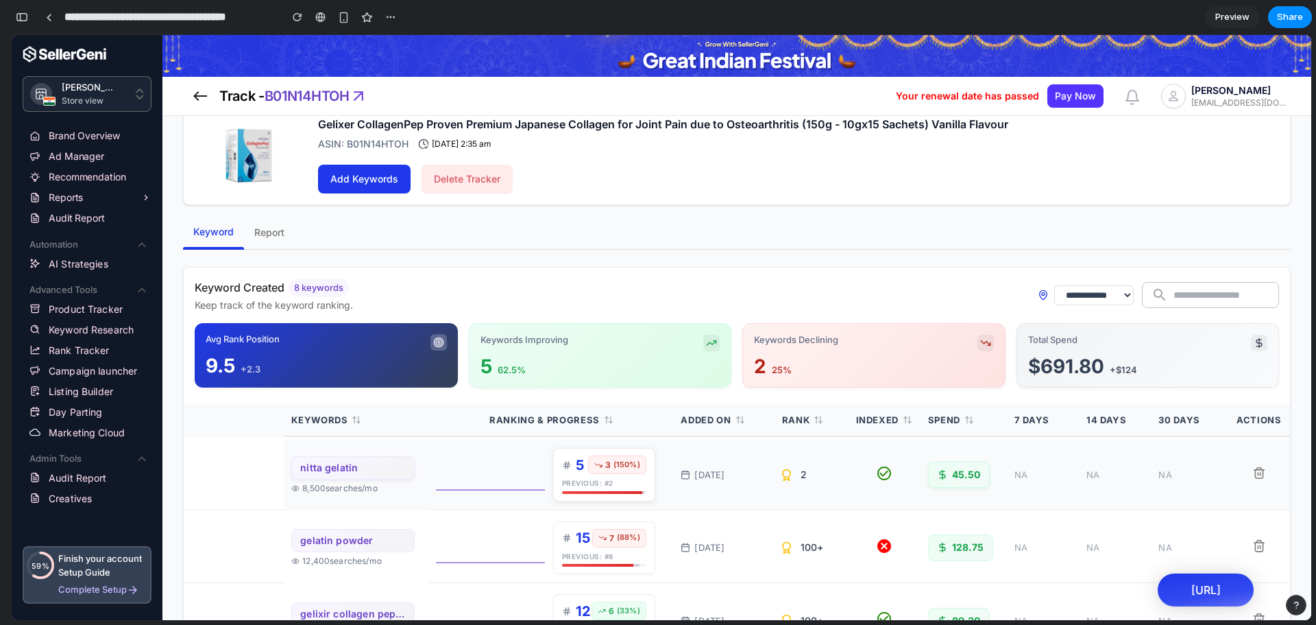
click at [801, 472] on div "2" at bounding box center [804, 475] width 6 height 14
click at [819, 490] on td "2" at bounding box center [811, 474] width 72 height 70
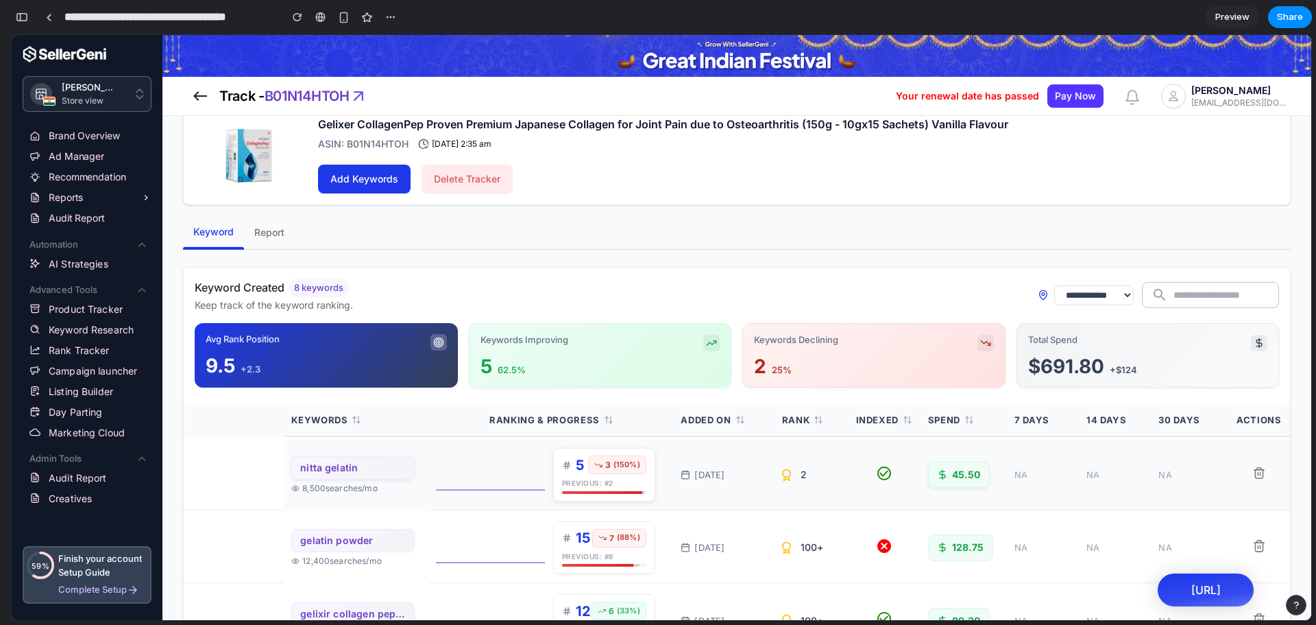
click at [801, 476] on div "2" at bounding box center [804, 475] width 6 height 14
click at [817, 481] on div "2" at bounding box center [811, 475] width 58 height 14
click at [793, 474] on div "2" at bounding box center [811, 475] width 58 height 14
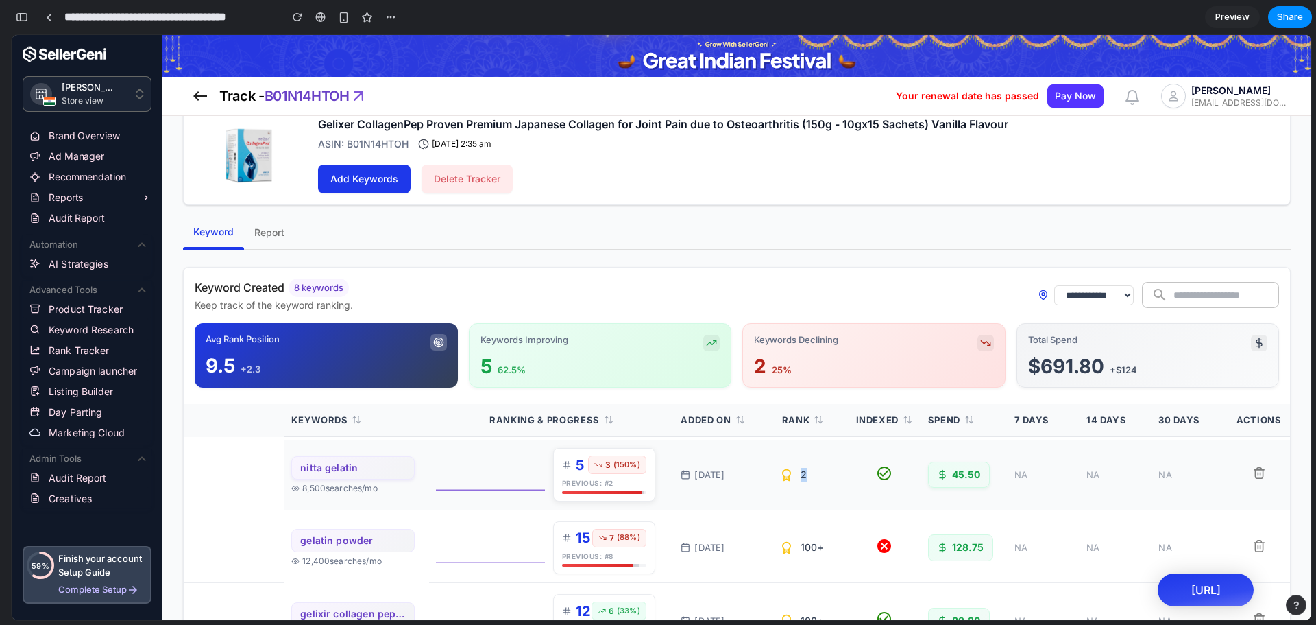
click at [793, 474] on div "2" at bounding box center [811, 475] width 58 height 14
click at [808, 478] on div "2" at bounding box center [811, 475] width 58 height 14
